Goal: Task Accomplishment & Management: Use online tool/utility

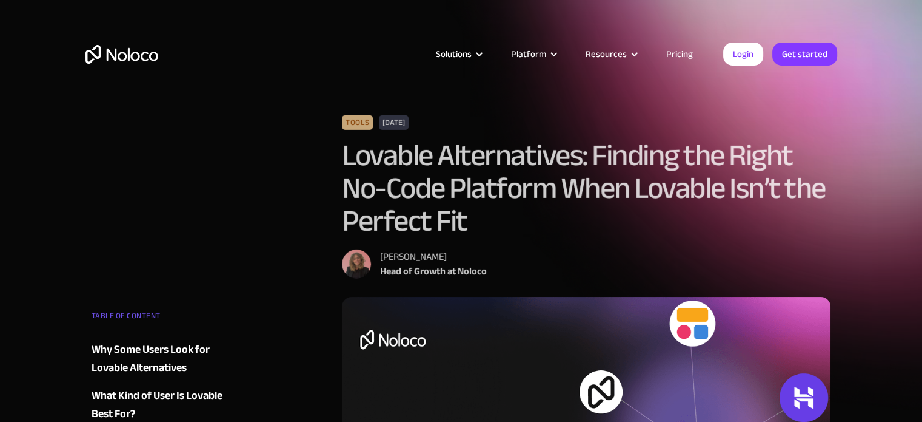
click at [154, 62] on img "home" at bounding box center [122, 54] width 73 height 19
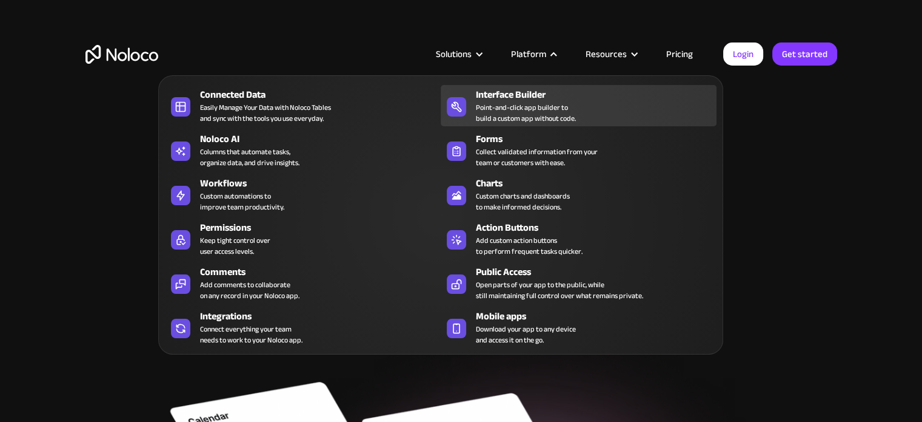
click at [517, 107] on div "Point-and-click app builder to build a custom app without code." at bounding box center [526, 113] width 100 height 22
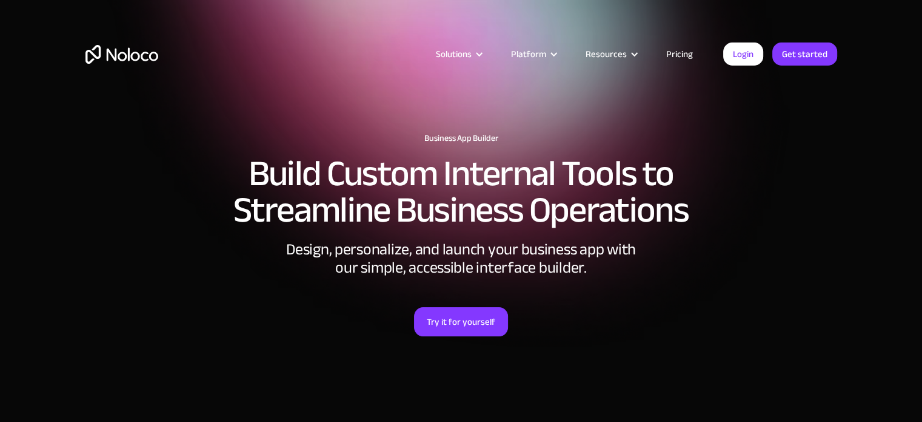
scroll to position [121, 0]
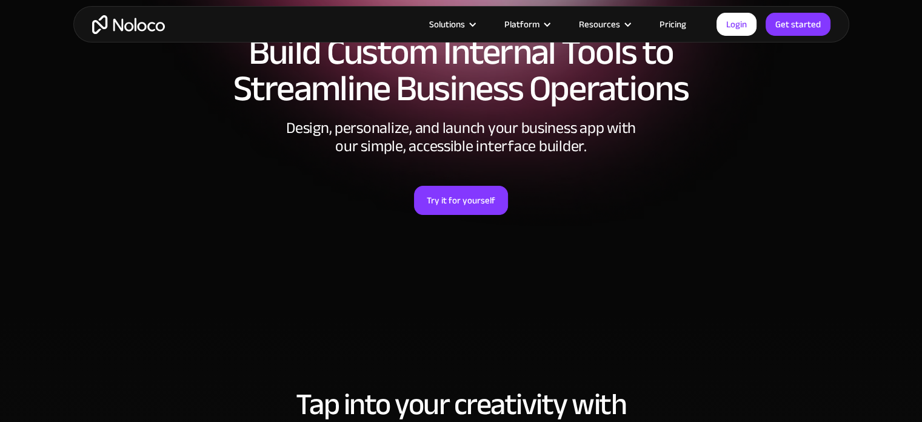
click at [682, 19] on link "Pricing" at bounding box center [673, 24] width 57 height 16
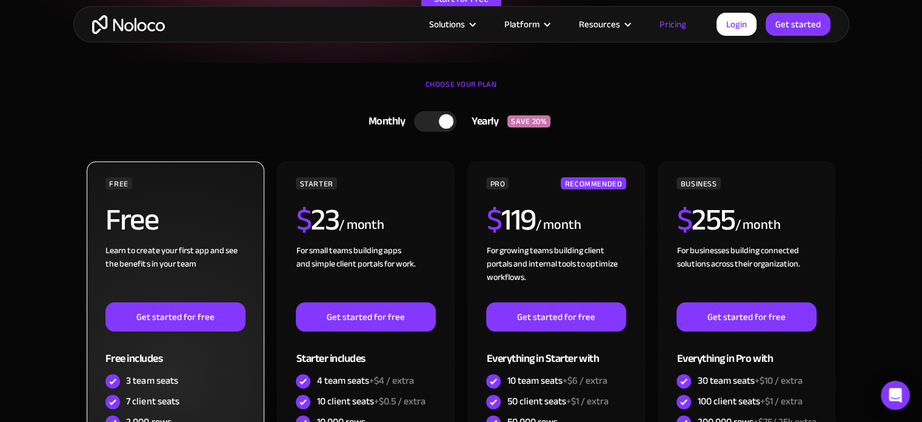
scroll to position [364, 0]
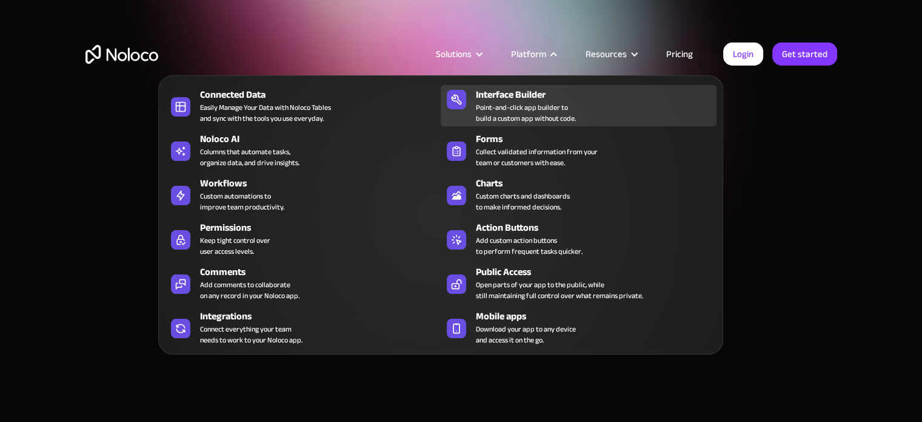
click at [521, 106] on div "Point-and-click app builder to build a custom app without code." at bounding box center [526, 113] width 100 height 22
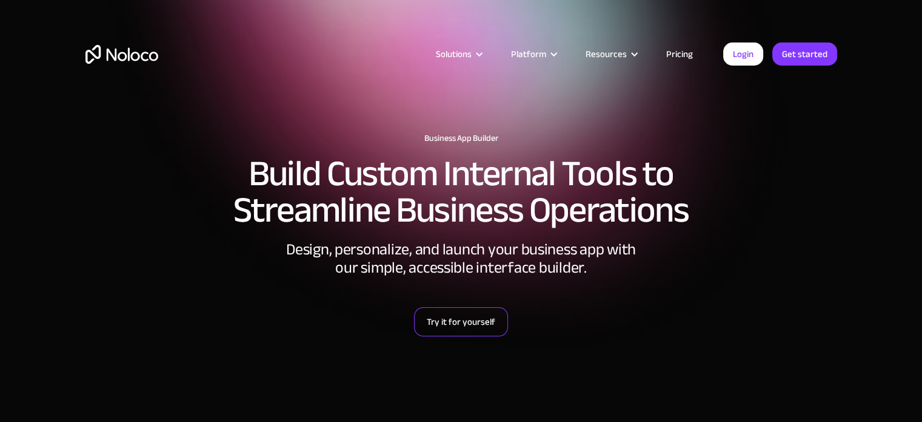
click at [472, 319] on link "Try it for yourself" at bounding box center [461, 321] width 94 height 29
click at [208, 226] on h2 "Build Custom Internal Tools to Streamline Business Operations" at bounding box center [462, 191] width 752 height 73
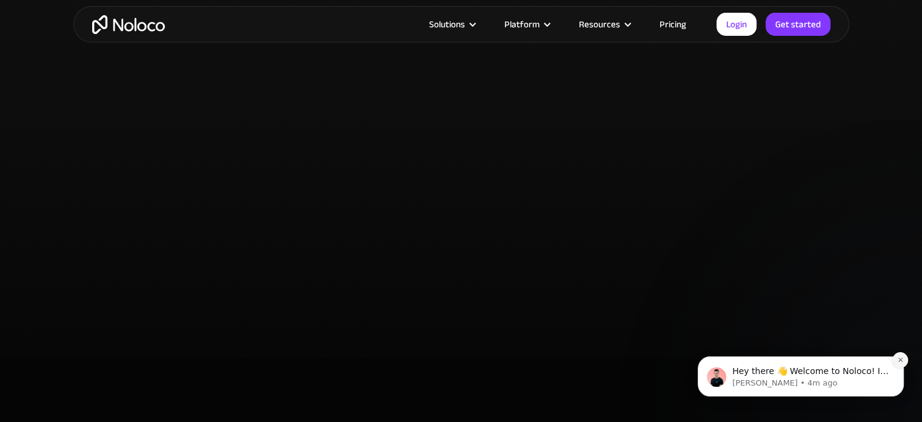
click at [903, 358] on icon "Dismiss notification" at bounding box center [901, 359] width 7 height 7
